Goal: Information Seeking & Learning: Compare options

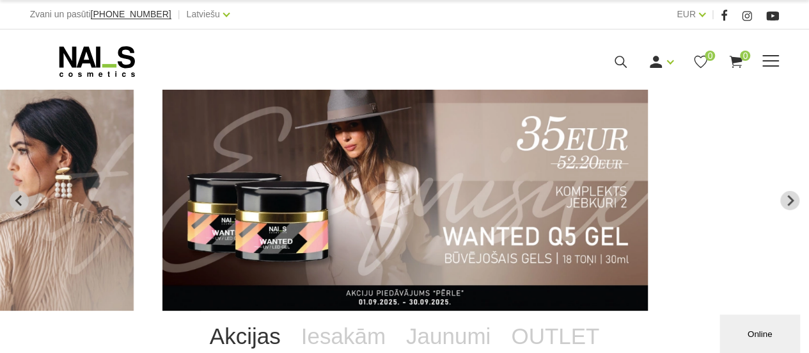
click at [767, 57] on span at bounding box center [771, 61] width 17 height 13
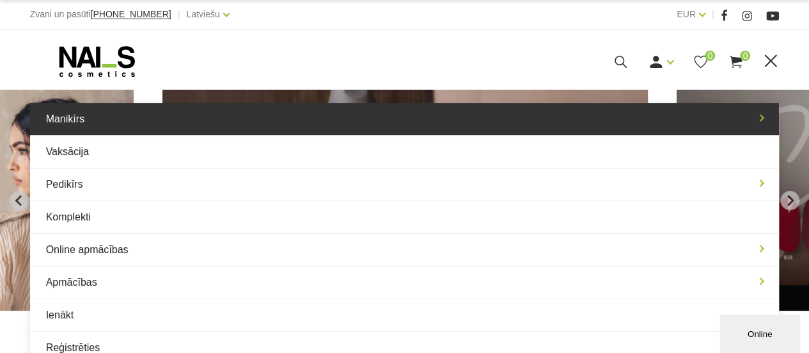
click at [65, 116] on link "Manikīrs" at bounding box center [405, 119] width 750 height 32
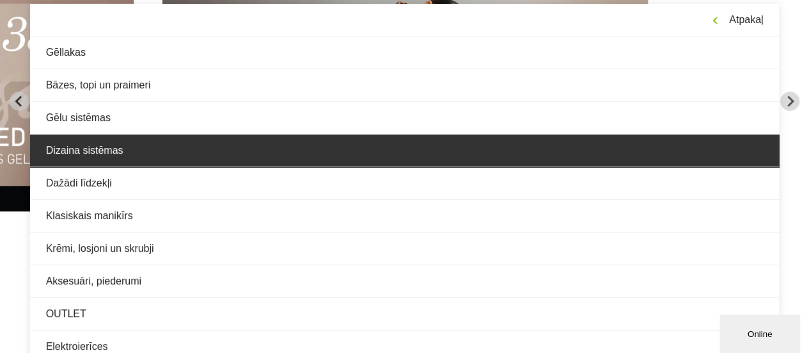
scroll to position [128, 0]
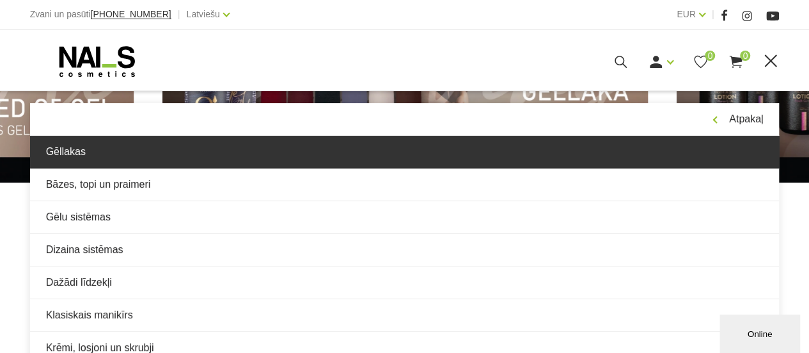
click at [69, 148] on link "Gēllakas" at bounding box center [405, 152] width 750 height 32
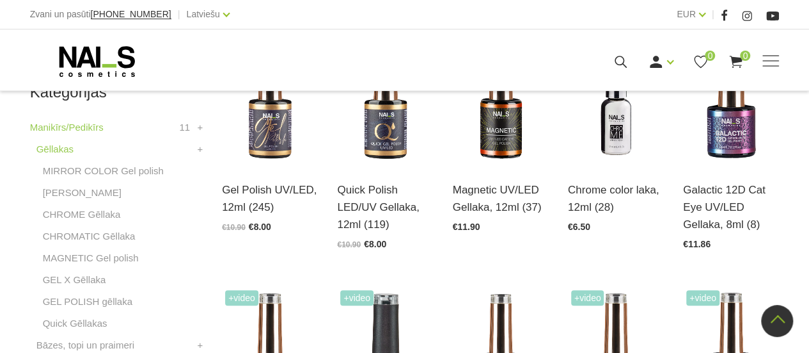
scroll to position [384, 0]
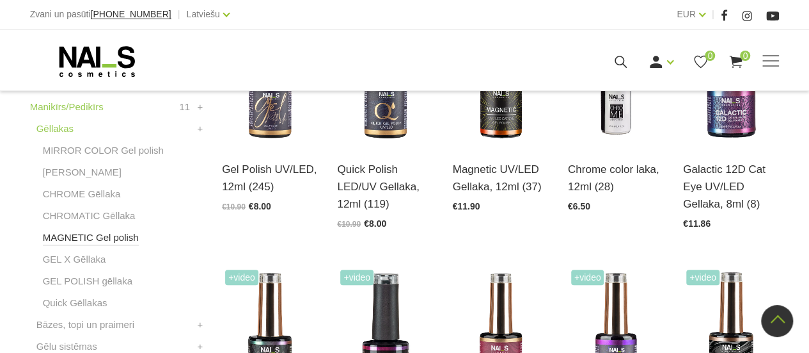
click at [93, 238] on link "MAGNETIC Gel polish" at bounding box center [91, 237] width 96 height 15
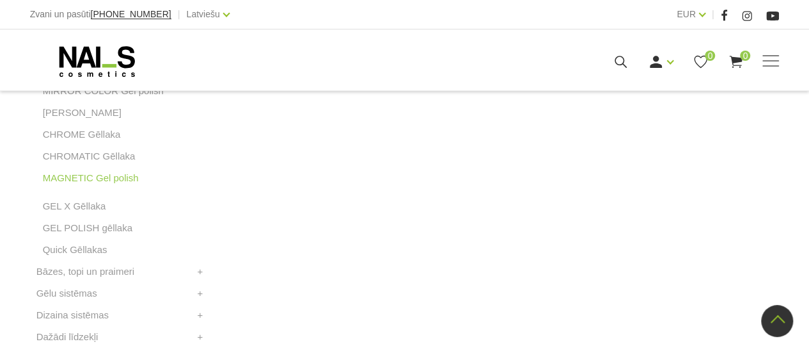
scroll to position [384, 0]
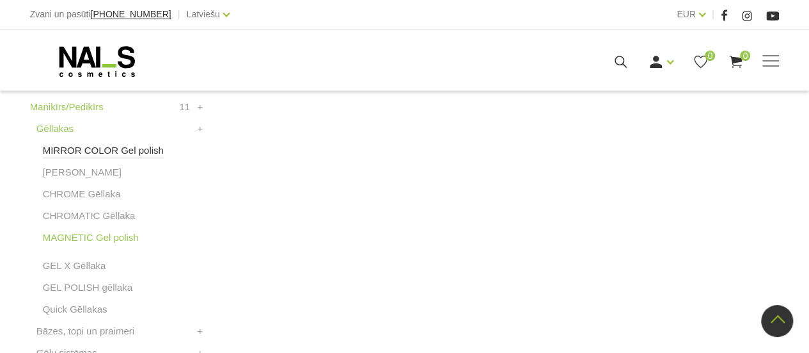
click at [124, 150] on link "MIRROR COLOR Gel polish" at bounding box center [103, 150] width 121 height 15
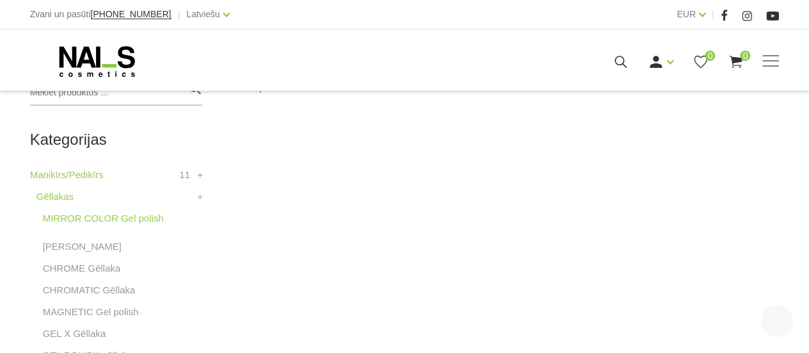
scroll to position [320, 0]
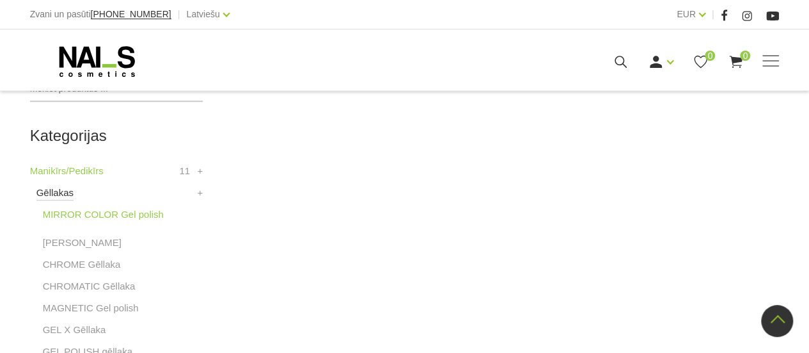
click at [52, 191] on link "Gēllakas" at bounding box center [54, 192] width 37 height 15
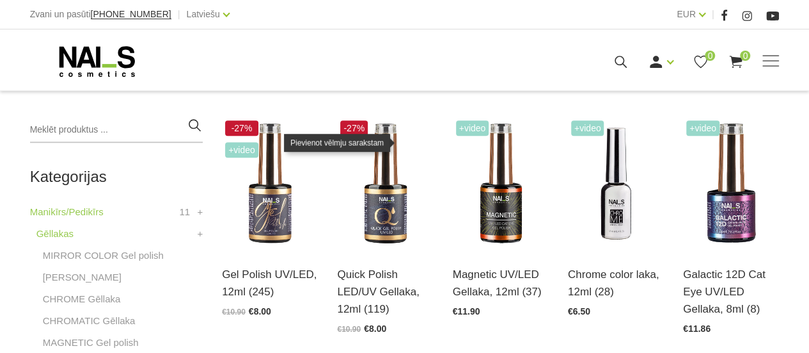
scroll to position [320, 0]
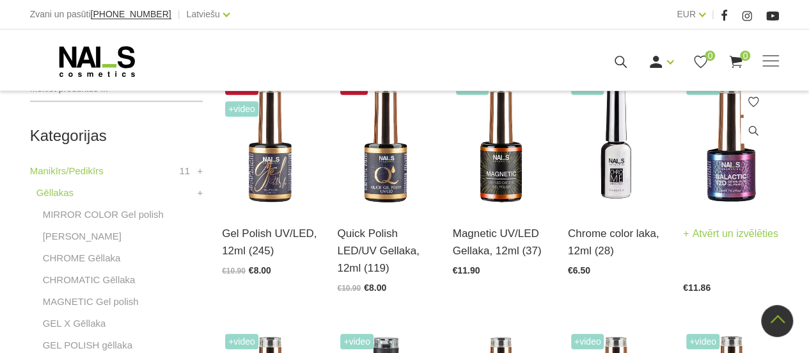
click at [728, 161] on img at bounding box center [731, 142] width 96 height 132
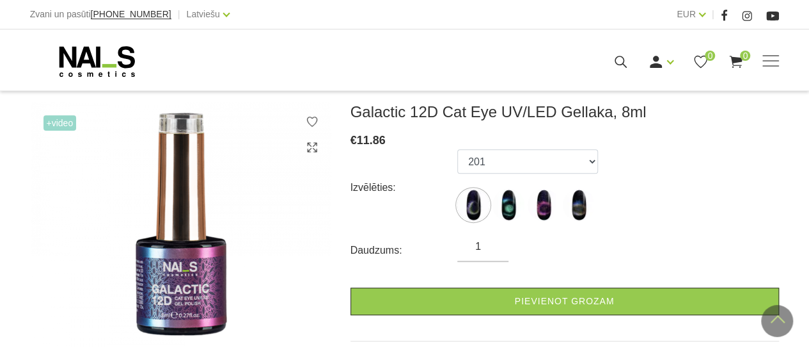
scroll to position [128, 0]
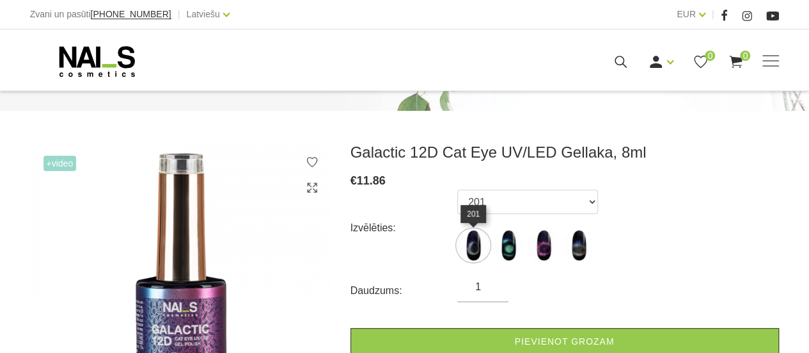
click at [472, 251] on img at bounding box center [474, 245] width 32 height 32
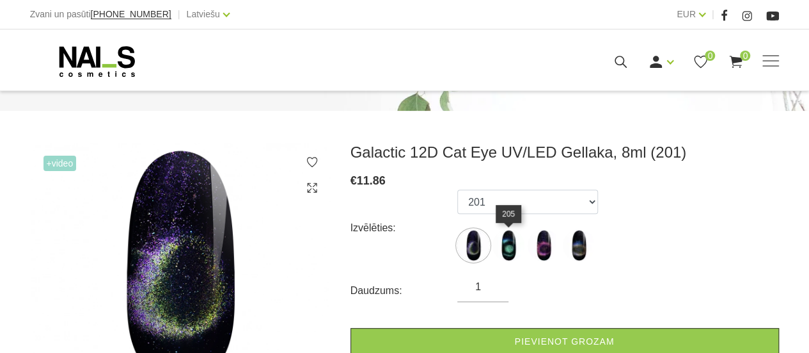
click at [514, 249] on img at bounding box center [509, 245] width 32 height 32
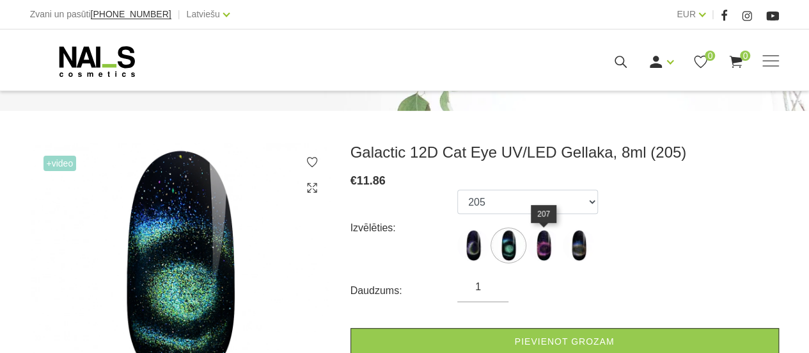
click at [534, 244] on img at bounding box center [544, 245] width 32 height 32
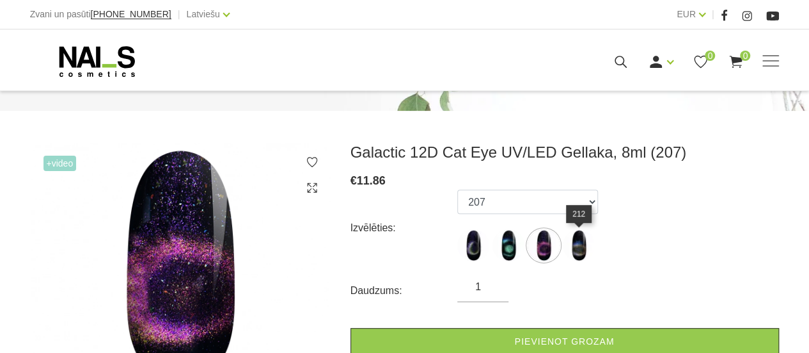
click at [578, 244] on img at bounding box center [579, 245] width 32 height 32
select select "1937"
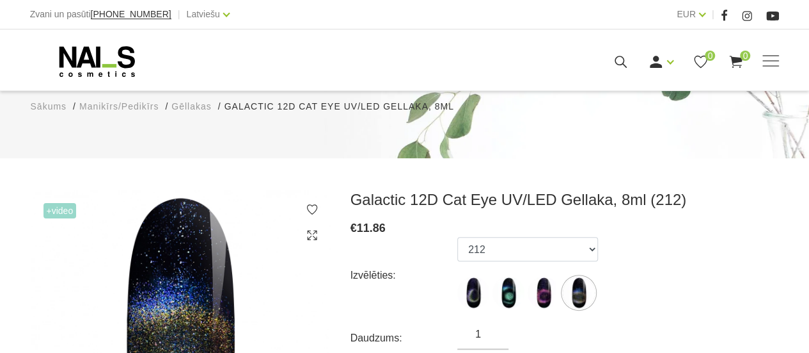
scroll to position [0, 0]
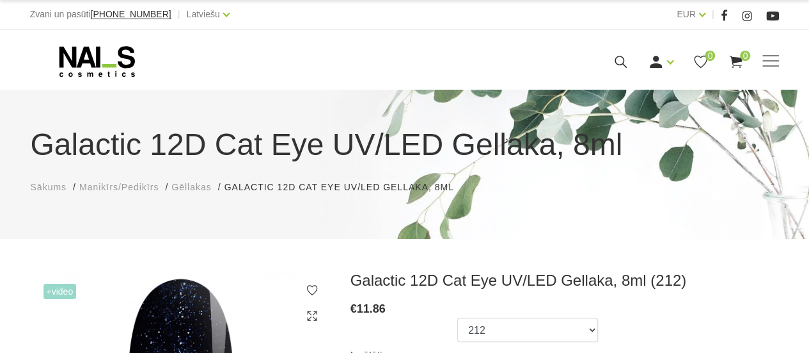
click at [200, 185] on span "Gēllakas" at bounding box center [191, 187] width 40 height 10
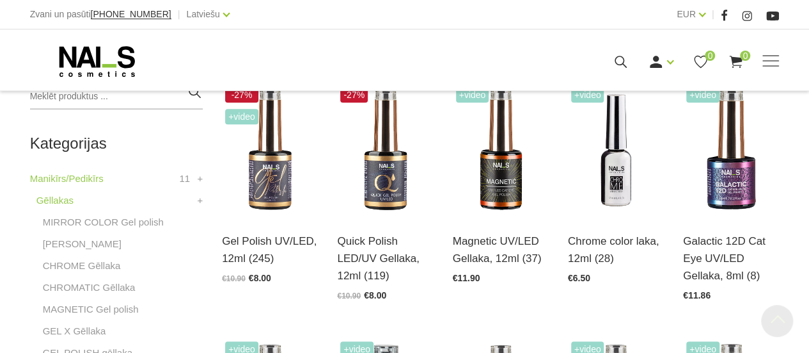
scroll to position [320, 0]
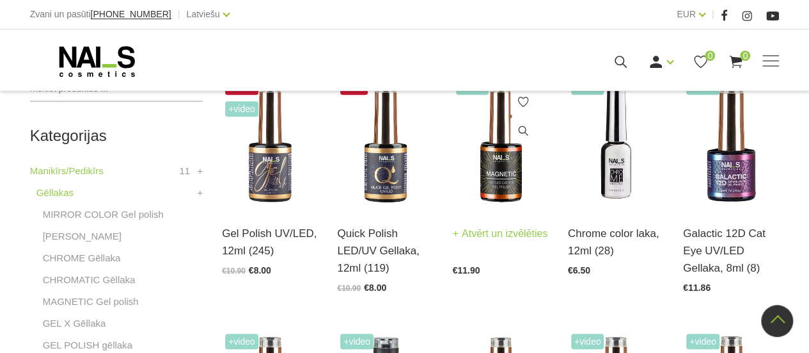
click at [498, 192] on img at bounding box center [501, 142] width 96 height 132
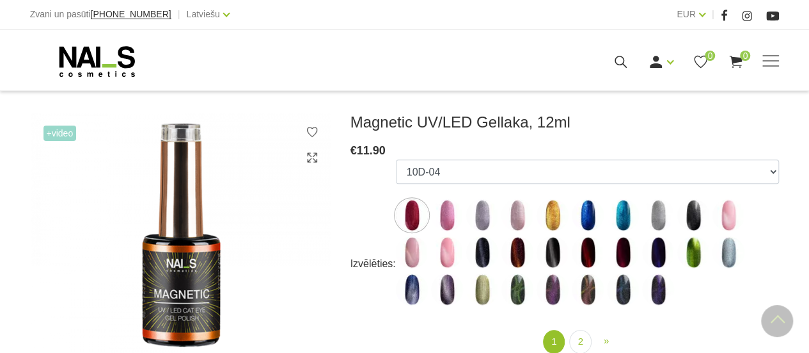
scroll to position [128, 0]
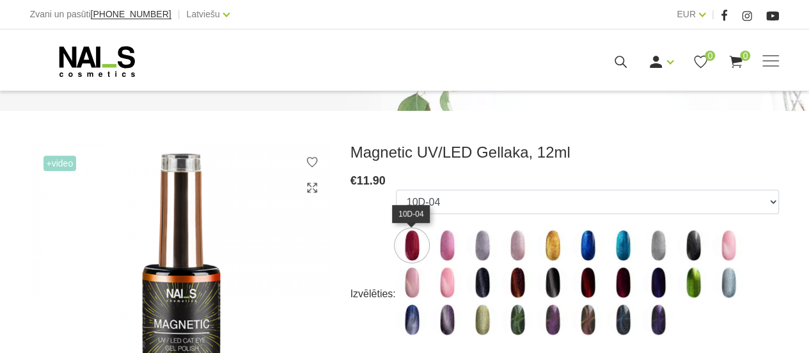
click at [411, 252] on img at bounding box center [412, 245] width 32 height 32
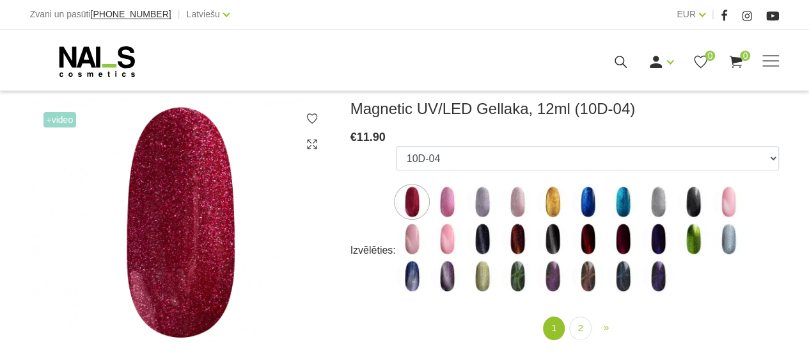
scroll to position [192, 0]
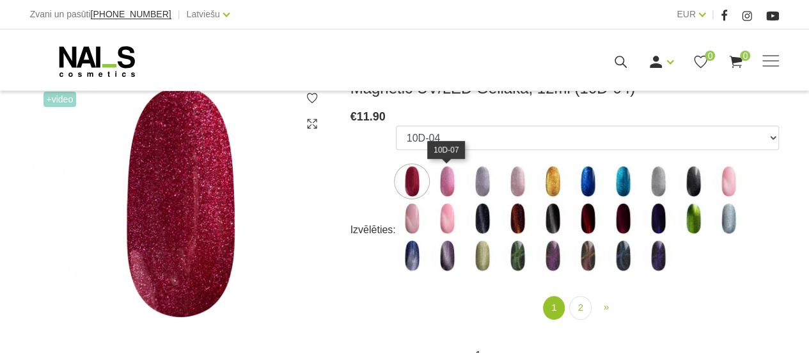
click at [442, 182] on img at bounding box center [447, 181] width 32 height 32
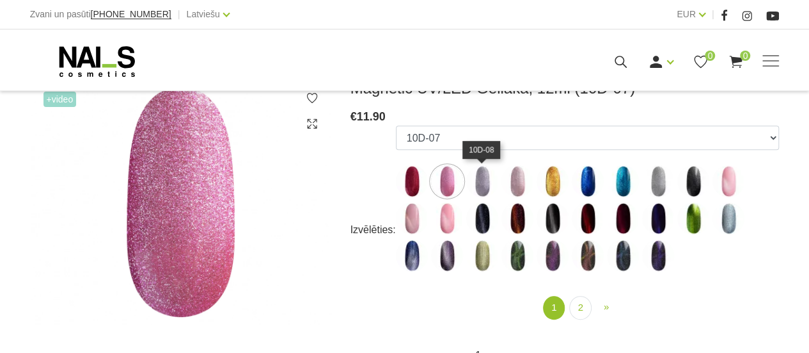
click at [483, 177] on img at bounding box center [482, 181] width 32 height 32
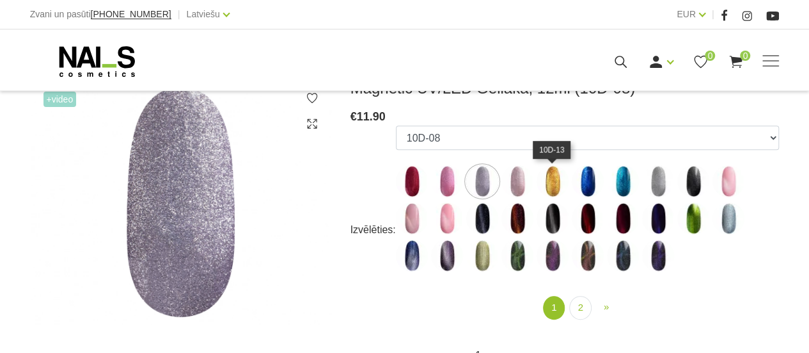
click at [546, 180] on img at bounding box center [553, 181] width 32 height 32
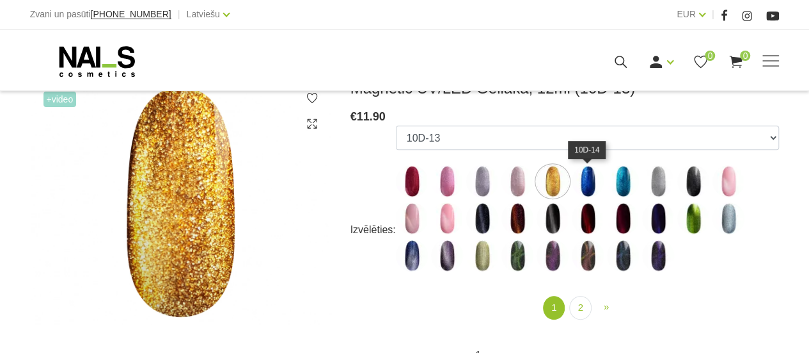
click at [592, 184] on img at bounding box center [588, 181] width 32 height 32
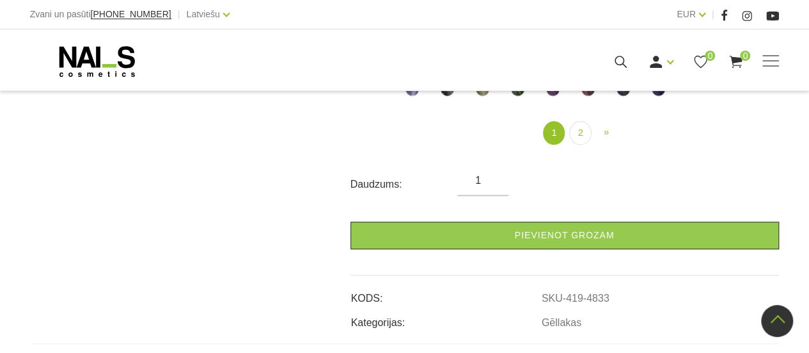
scroll to position [256, 0]
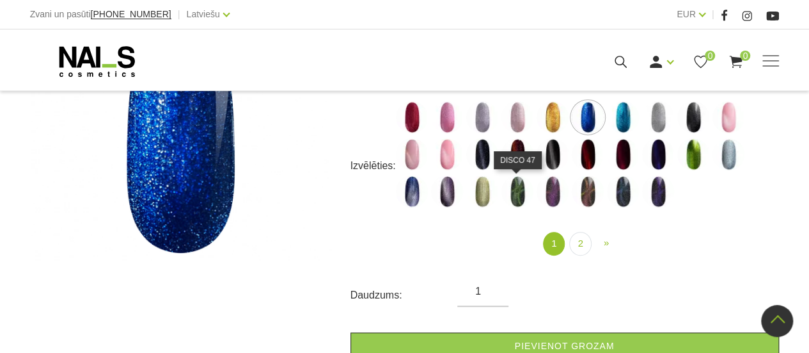
click at [513, 187] on img at bounding box center [518, 191] width 32 height 32
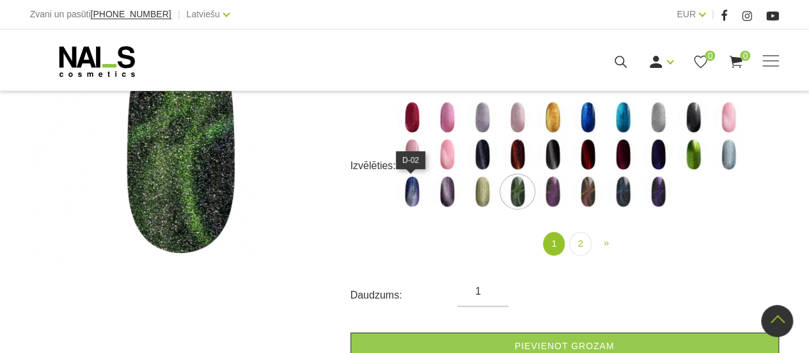
click at [413, 198] on img at bounding box center [412, 191] width 32 height 32
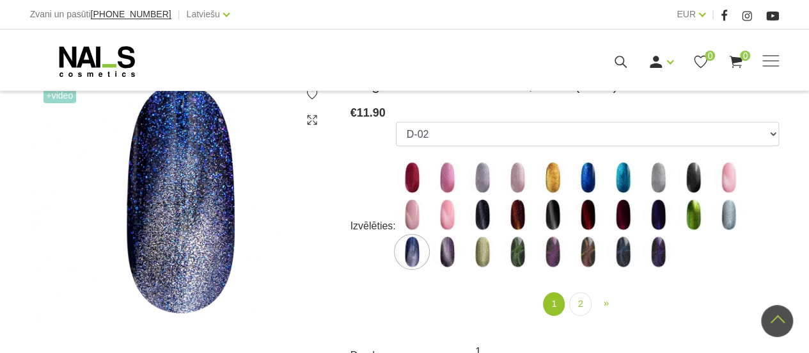
scroll to position [128, 0]
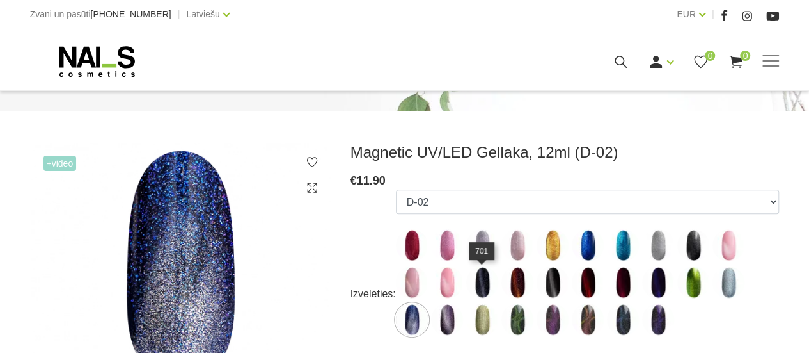
click at [470, 276] on img at bounding box center [482, 282] width 32 height 32
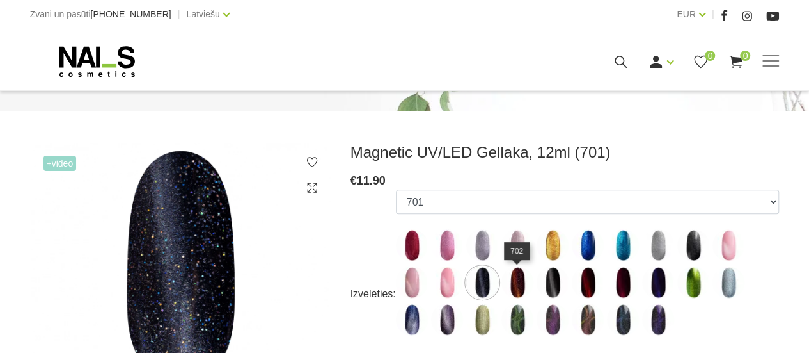
click at [516, 276] on img at bounding box center [518, 282] width 32 height 32
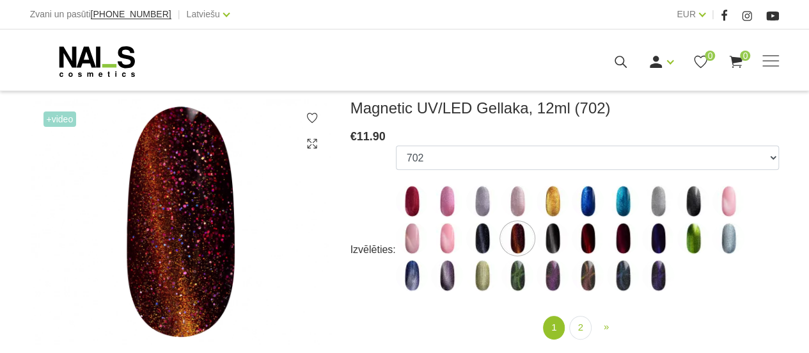
scroll to position [192, 0]
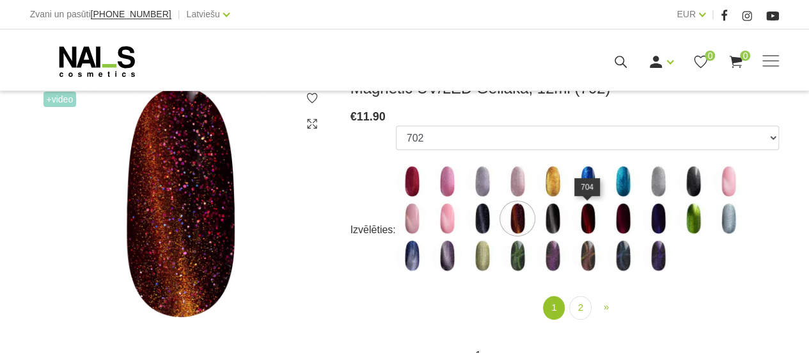
click at [587, 220] on img at bounding box center [588, 218] width 32 height 32
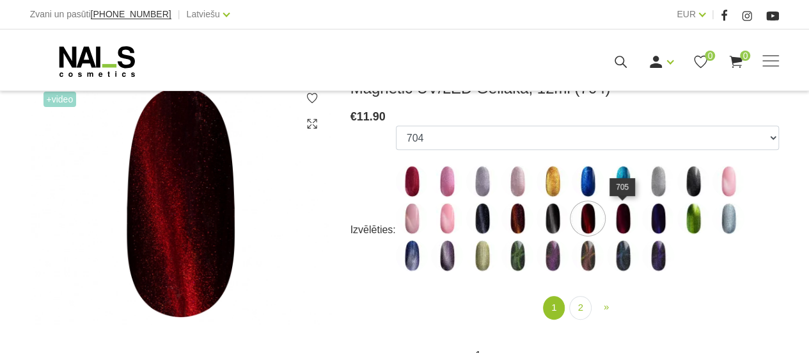
click at [621, 217] on img at bounding box center [623, 218] width 32 height 32
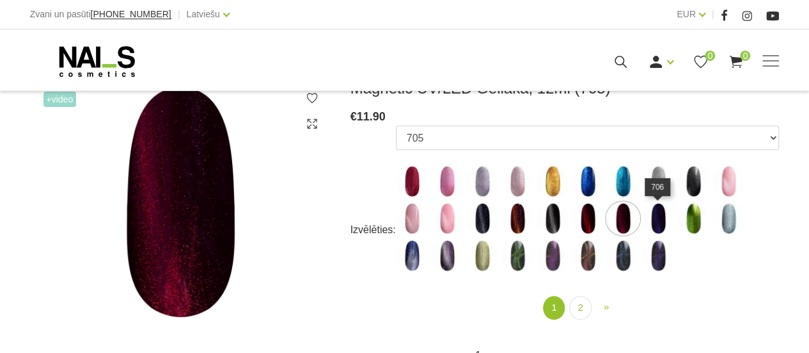
click at [656, 216] on img at bounding box center [658, 218] width 32 height 32
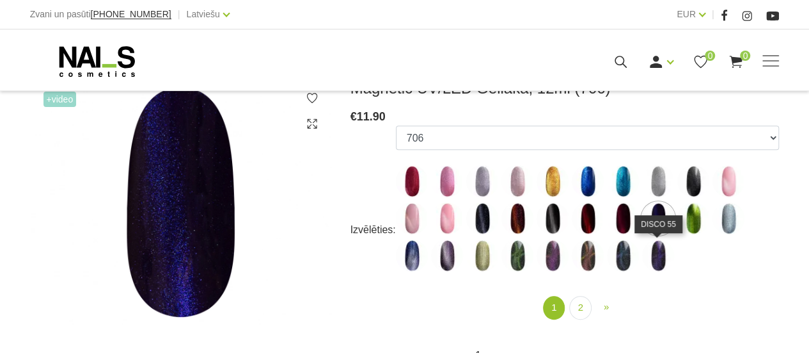
click at [664, 258] on img at bounding box center [658, 255] width 32 height 32
select select "5593"
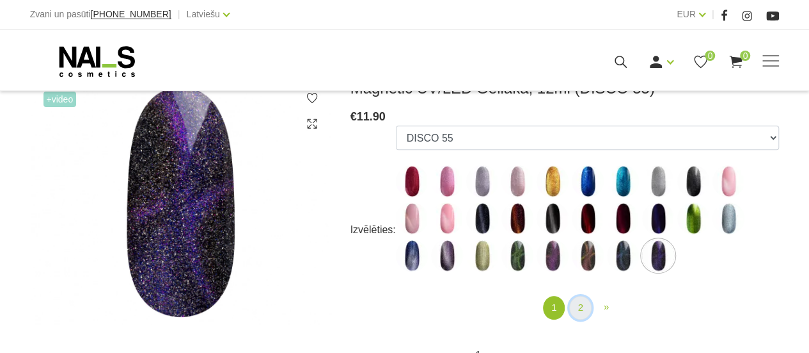
click at [578, 296] on link "2" at bounding box center [580, 308] width 22 height 24
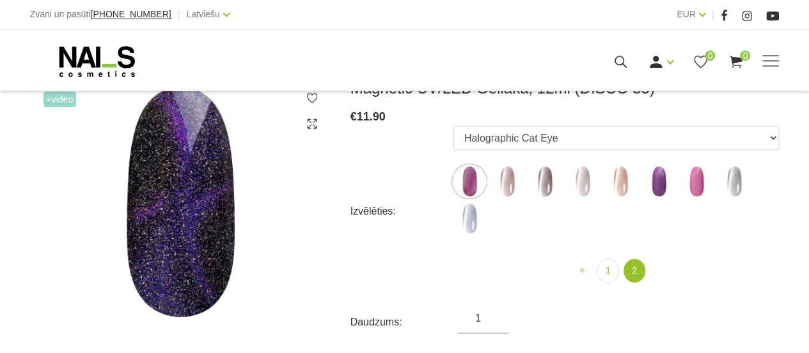
click at [690, 179] on img at bounding box center [697, 181] width 32 height 32
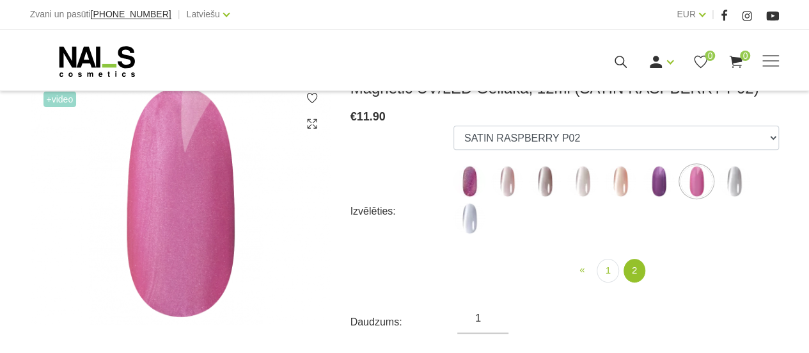
click at [650, 179] on img at bounding box center [659, 181] width 32 height 32
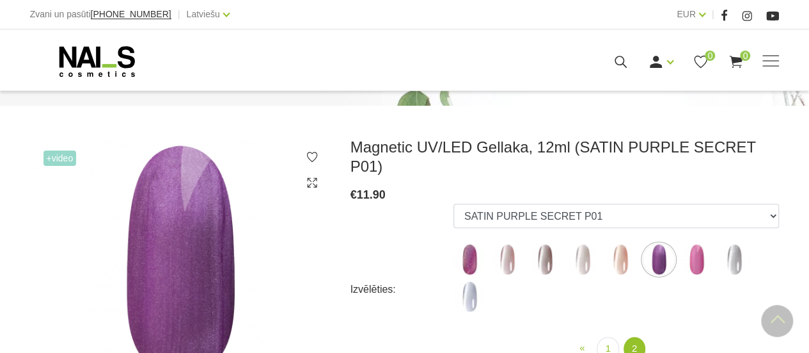
scroll to position [128, 0]
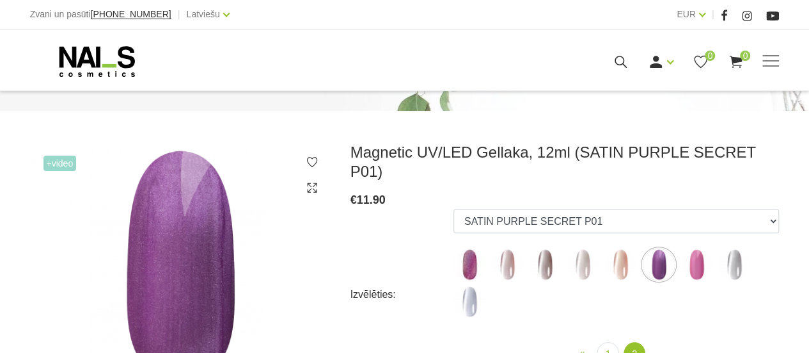
click at [473, 286] on img at bounding box center [470, 301] width 32 height 32
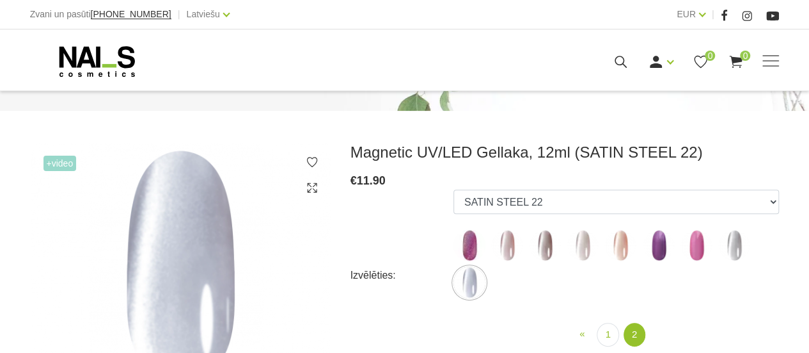
click at [735, 246] on img at bounding box center [735, 245] width 32 height 32
select select "6297"
